Goal: Check status: Check status

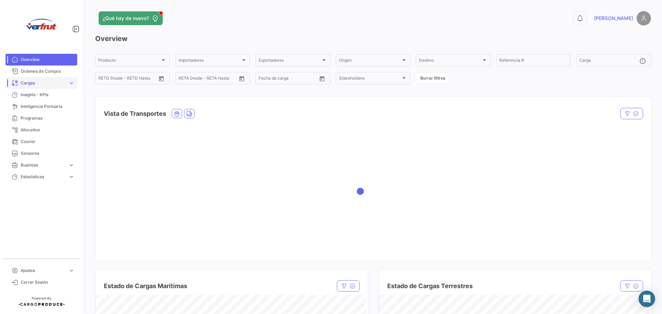
click at [59, 83] on span "Cargas" at bounding box center [43, 83] width 45 height 6
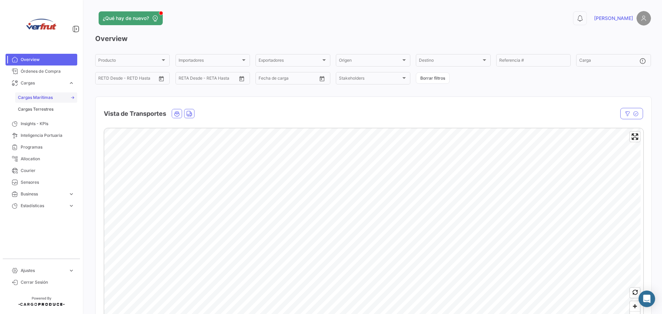
click at [51, 100] on span "Cargas Marítimas" at bounding box center [35, 97] width 35 height 6
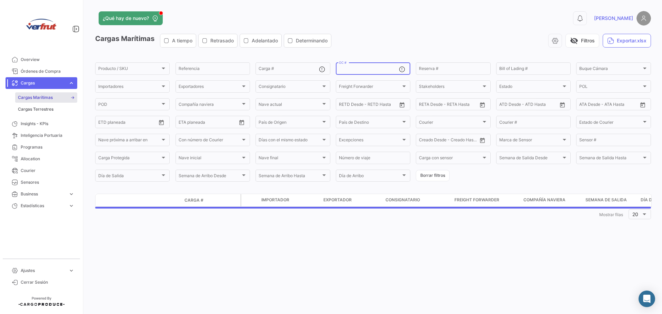
click at [355, 71] on input "OC #" at bounding box center [369, 69] width 60 height 5
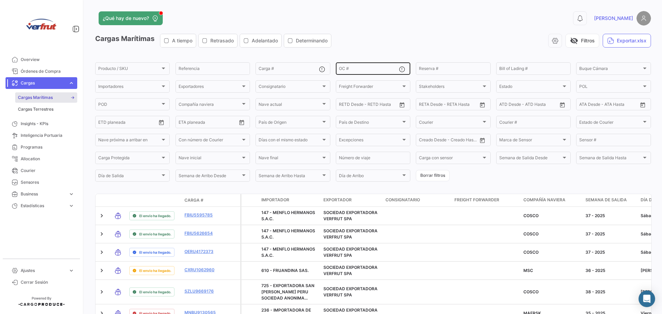
click at [377, 68] on input "OC #" at bounding box center [369, 69] width 60 height 5
paste input "VERF-24-M-2943"
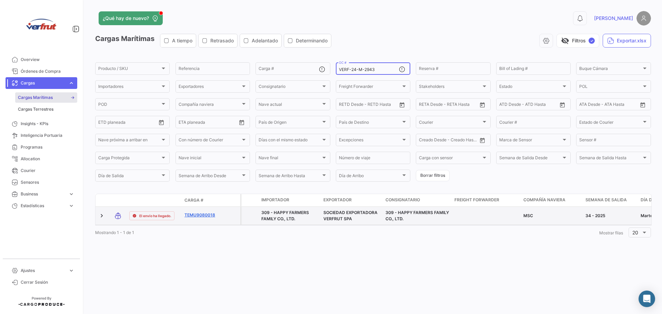
type input "VERF-24-M-2943"
click at [186, 215] on link "TEMU9080018" at bounding box center [202, 215] width 36 height 6
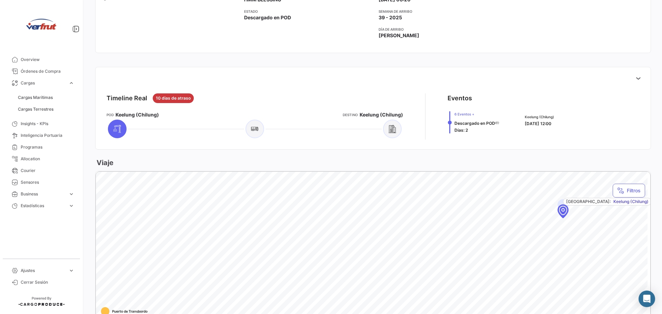
scroll to position [207, 0]
click at [390, 128] on icon at bounding box center [393, 128] width 8 height 8
